Goal: Transaction & Acquisition: Purchase product/service

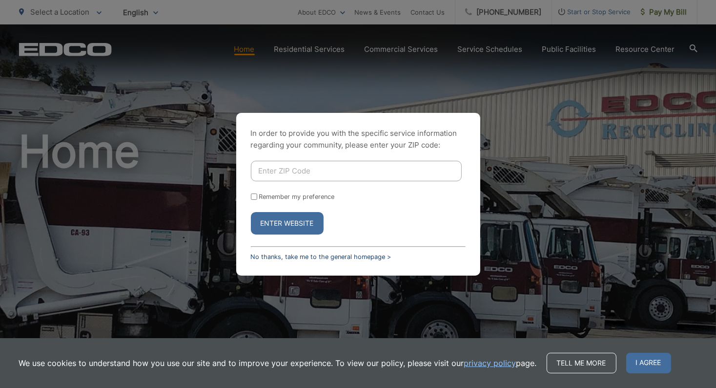
click at [305, 255] on link "No thanks, take me to the general homepage >" at bounding box center [321, 256] width 141 height 7
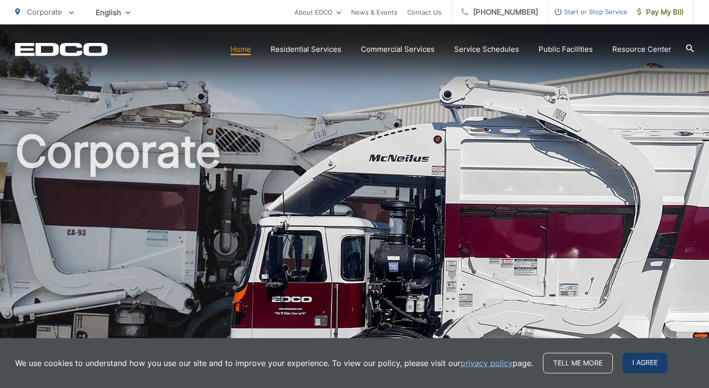
click at [652, 367] on span "I agree" at bounding box center [645, 363] width 45 height 21
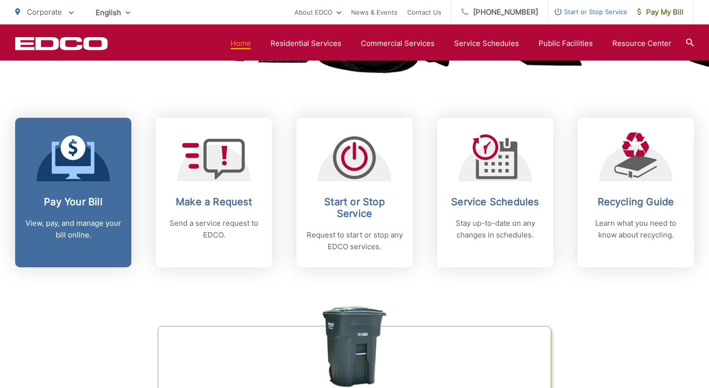
scroll to position [391, 0]
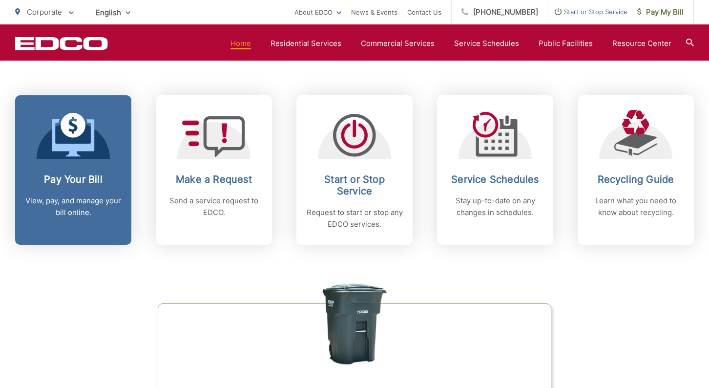
click at [82, 182] on h2 "Pay Your Bill" at bounding box center [73, 179] width 97 height 12
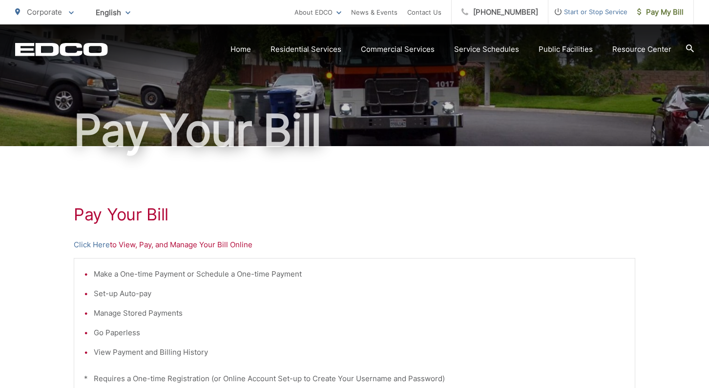
scroll to position [98, 0]
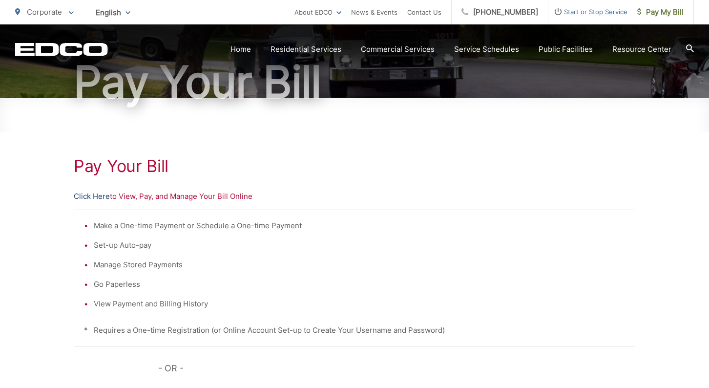
click at [83, 194] on link "Click Here" at bounding box center [92, 196] width 36 height 12
